Goal: Ask a question

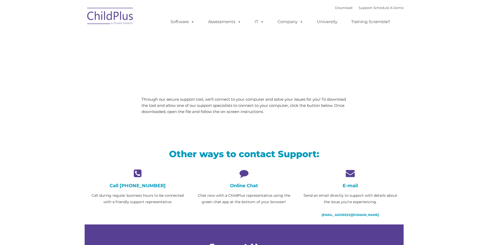
click at [244, 174] on icon at bounding box center [244, 173] width 99 height 9
type input ""
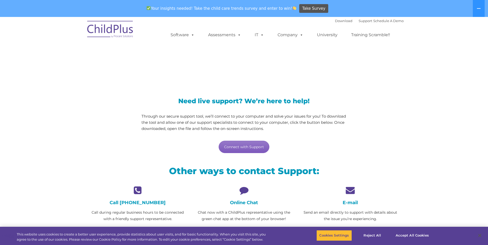
click at [250, 148] on link "Connect with Support" at bounding box center [244, 147] width 51 height 12
click at [388, 129] on div "Need live support? We’re here to help! Through our secure support tool, we’ll c…" at bounding box center [244, 121] width 319 height 76
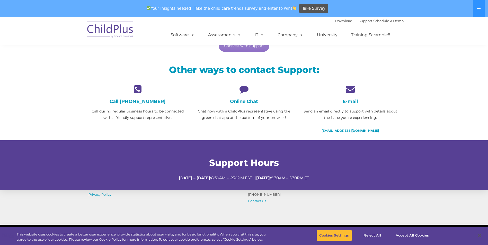
scroll to position [103, 0]
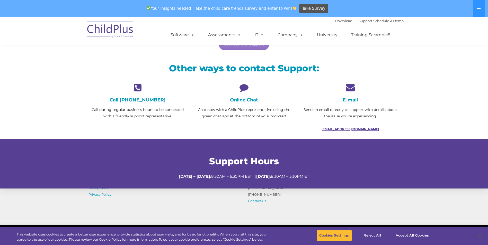
click at [358, 131] on link "[EMAIL_ADDRESS][DOMAIN_NAME]" at bounding box center [350, 129] width 57 height 4
click at [417, 108] on section "LiveSupport with SplashTop Need live support? We’re here to help! Through our s…" at bounding box center [244, 51] width 488 height 275
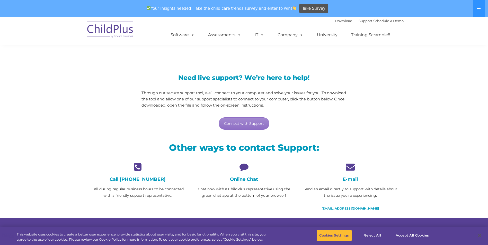
scroll to position [19, 0]
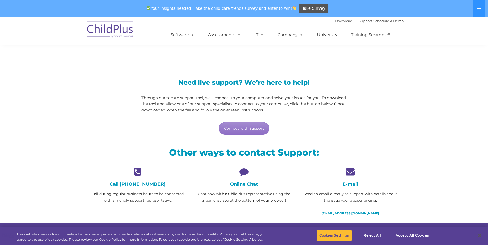
click at [464, 45] on nav "Download Support | Schedule A Demo  MENU MENU Software ChildPlus: The original…" at bounding box center [244, 31] width 488 height 28
click at [234, 130] on link "Connect with Support" at bounding box center [244, 128] width 51 height 12
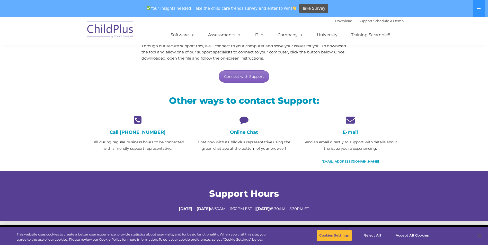
scroll to position [0, 0]
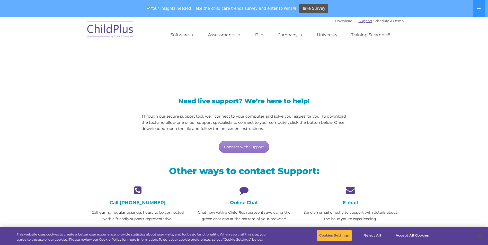
click at [362, 20] on link "Support" at bounding box center [366, 21] width 14 height 4
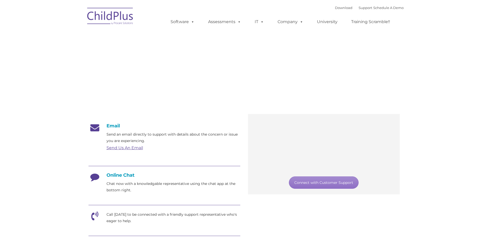
type input ""
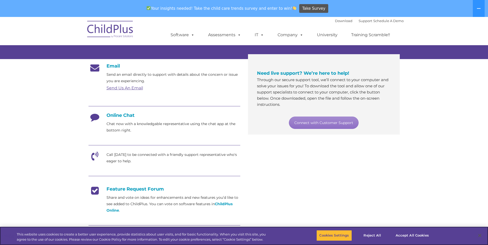
scroll to position [77, 0]
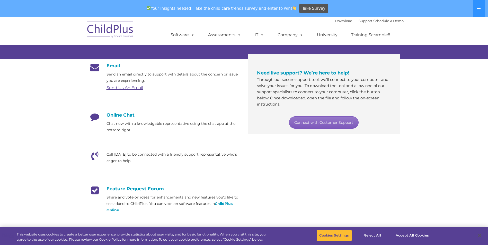
click at [305, 123] on link "Connect with Customer Support" at bounding box center [324, 123] width 70 height 12
click at [215, 154] on p "Call today to be connected with a friendly support representative who's eager t…" at bounding box center [174, 158] width 134 height 13
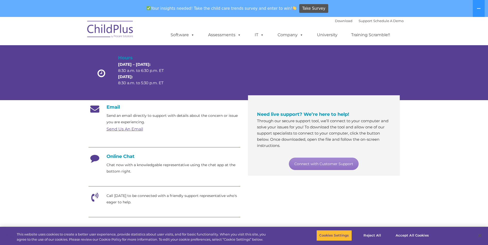
scroll to position [36, 0]
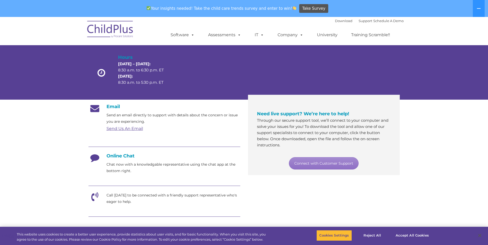
click at [111, 161] on div "Online Chat Chat now with a knowledgable representative using the chat app at t…" at bounding box center [164, 163] width 152 height 21
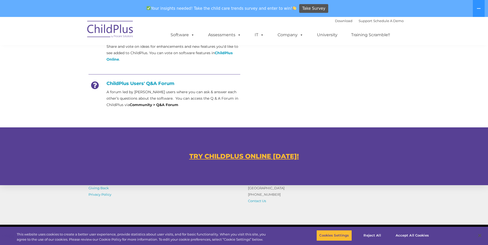
scroll to position [226, 0]
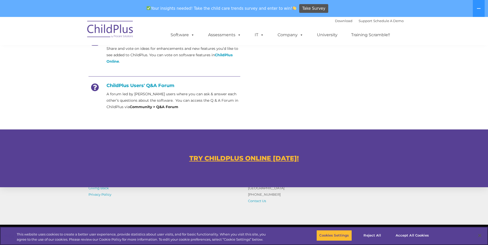
click at [487, 243] on div "This website uses cookies to create a better user experience, provide statistic…" at bounding box center [244, 236] width 488 height 18
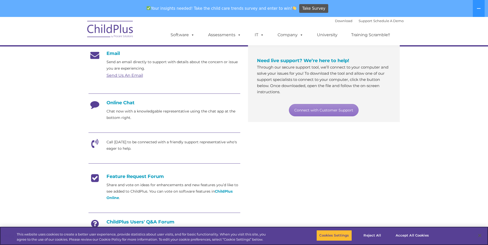
scroll to position [0, 0]
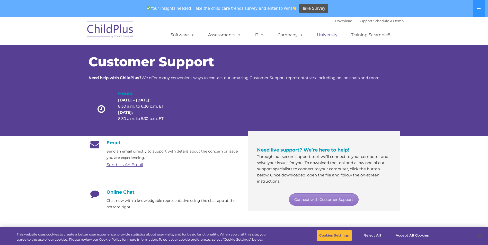
click at [323, 33] on link "University" at bounding box center [327, 35] width 31 height 10
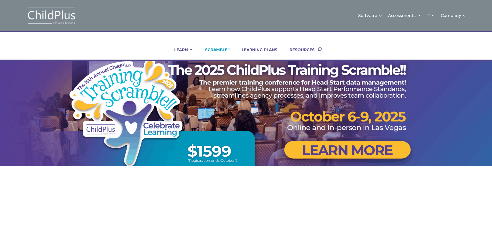
click at [215, 48] on link "SCRAMBLE!!" at bounding box center [214, 53] width 31 height 12
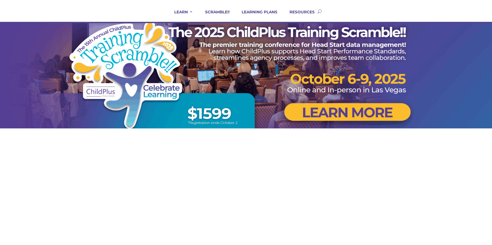
scroll to position [26, 0]
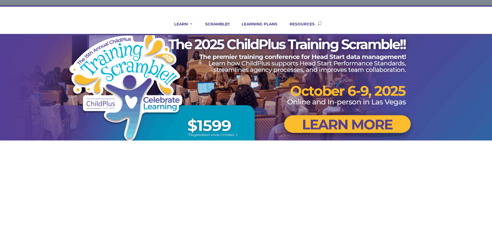
click at [335, 122] on div at bounding box center [245, 87] width 329 height 105
